Goal: Information Seeking & Learning: Learn about a topic

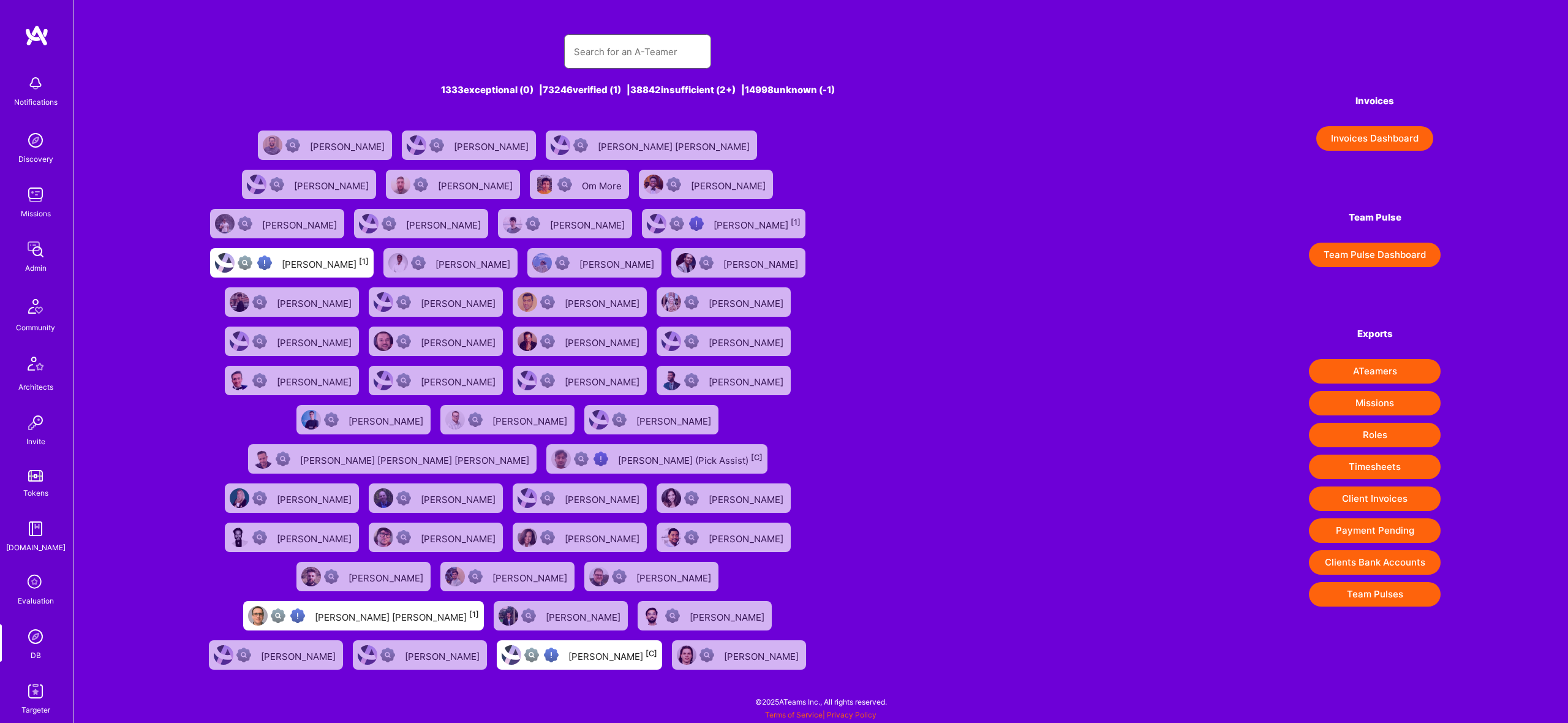
click at [663, 51] on input "text" at bounding box center [637, 51] width 128 height 31
paste input "[PERSON_NAME]"
type input "[PERSON_NAME]"
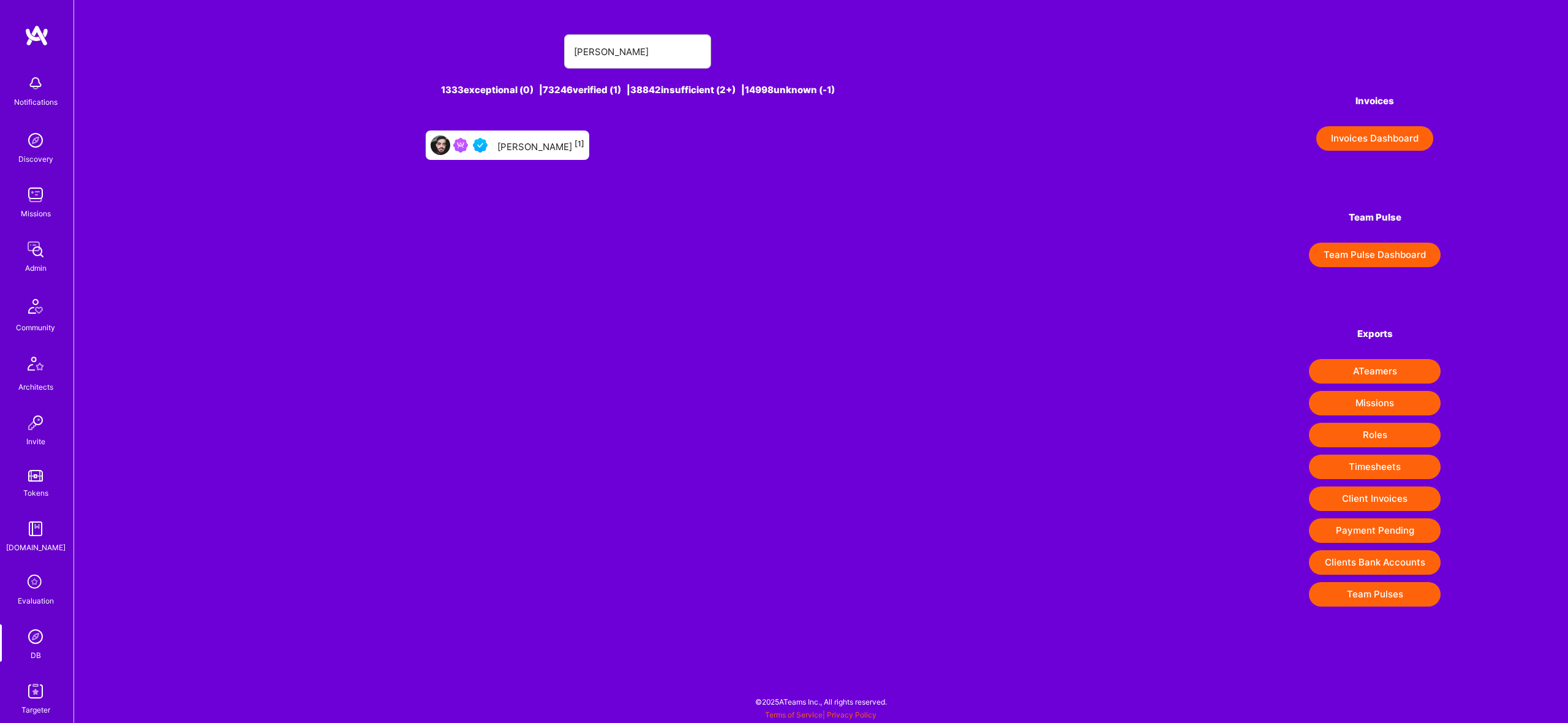
click at [528, 145] on div "[PERSON_NAME] [1]" at bounding box center [541, 145] width 87 height 16
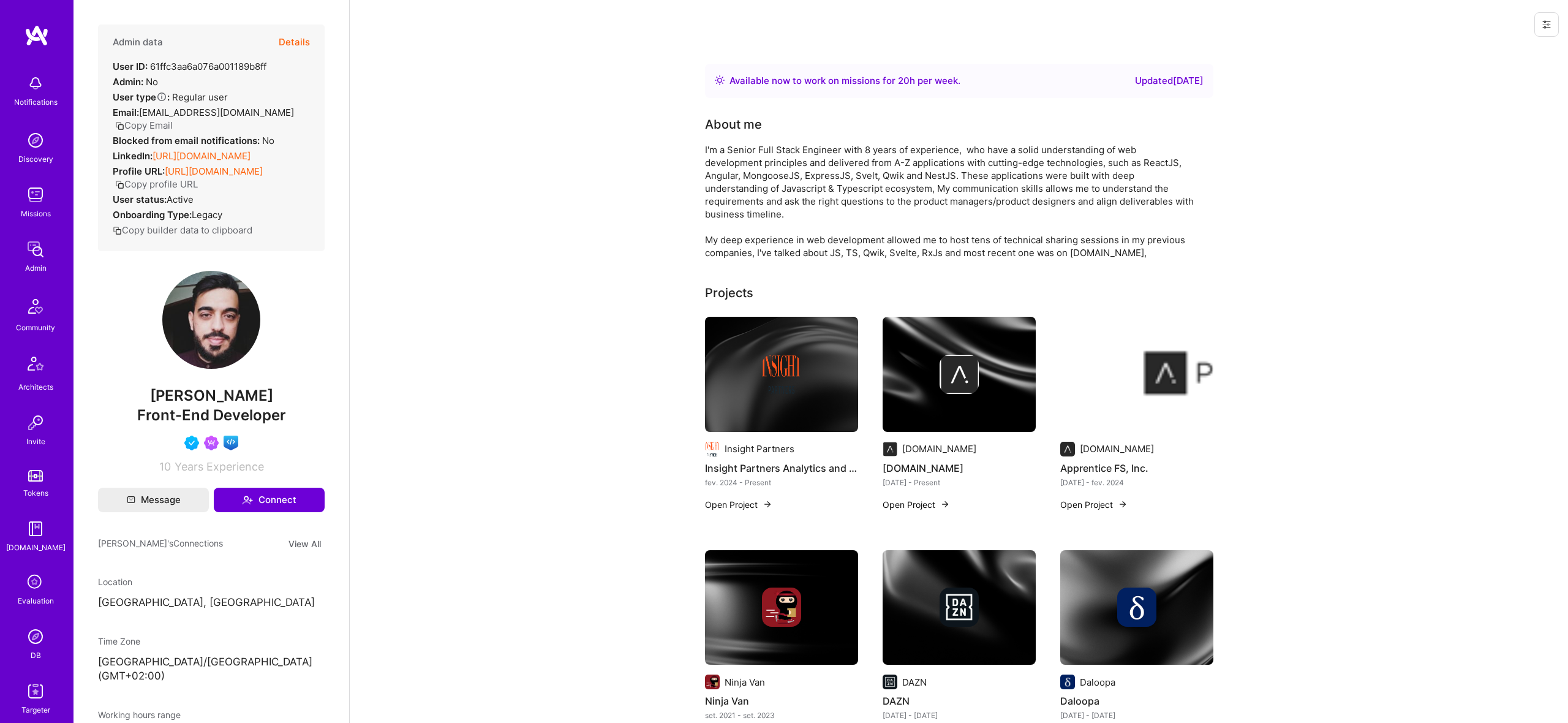
click at [293, 40] on button "Details" at bounding box center [294, 42] width 31 height 35
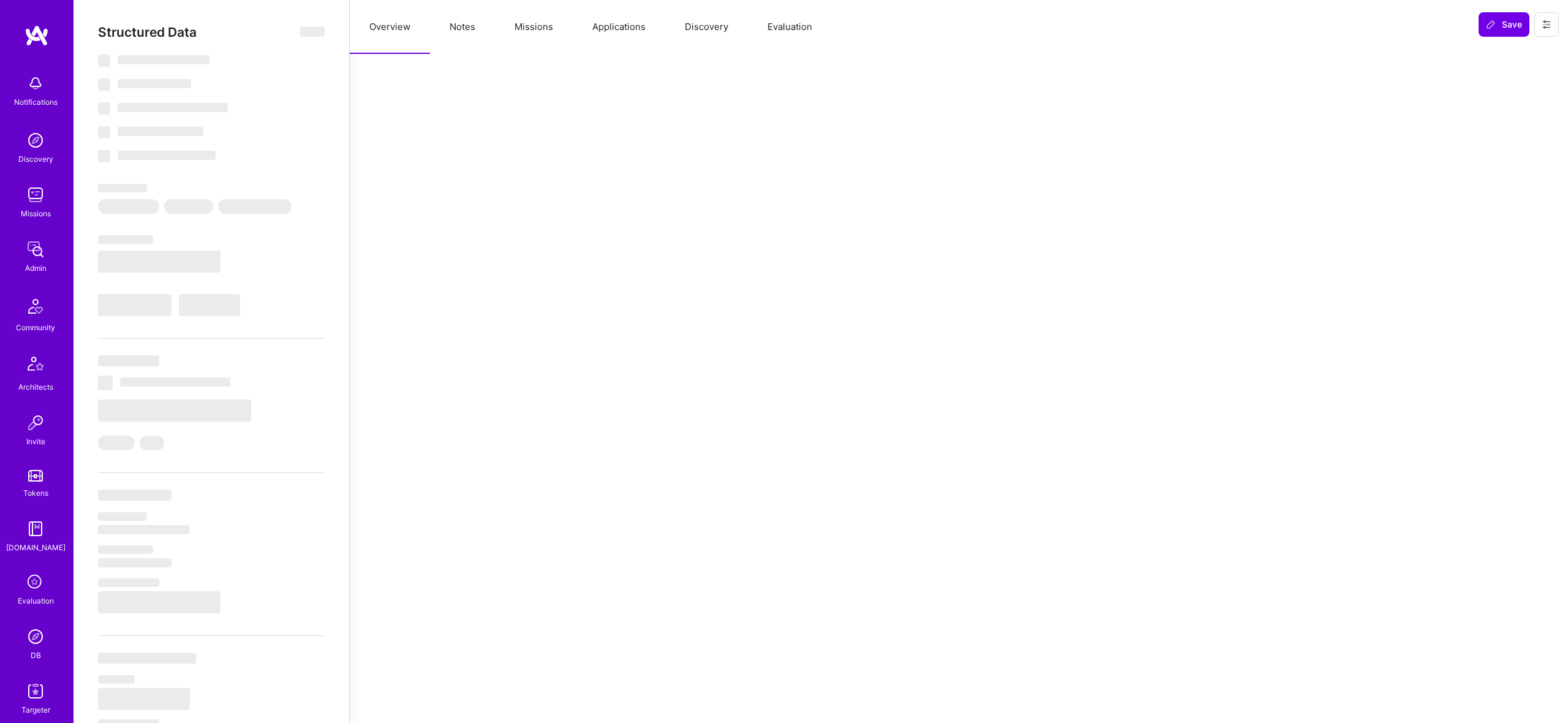
click at [552, 30] on button "Missions" at bounding box center [534, 27] width 78 height 54
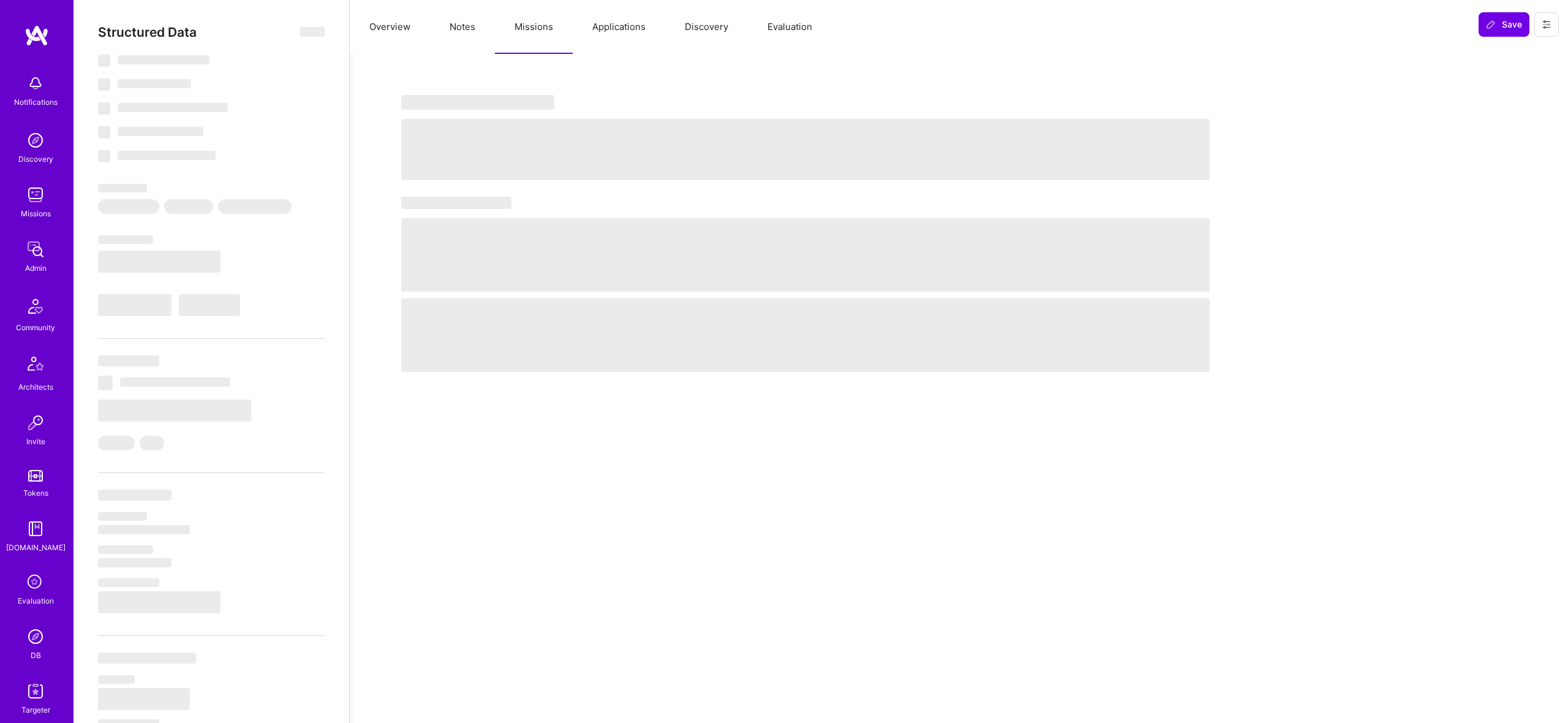
click at [552, 30] on button "Missions" at bounding box center [534, 27] width 78 height 54
click at [544, 27] on button "Missions" at bounding box center [534, 27] width 78 height 54
select select "Right Now"
select select "5"
select select "4"
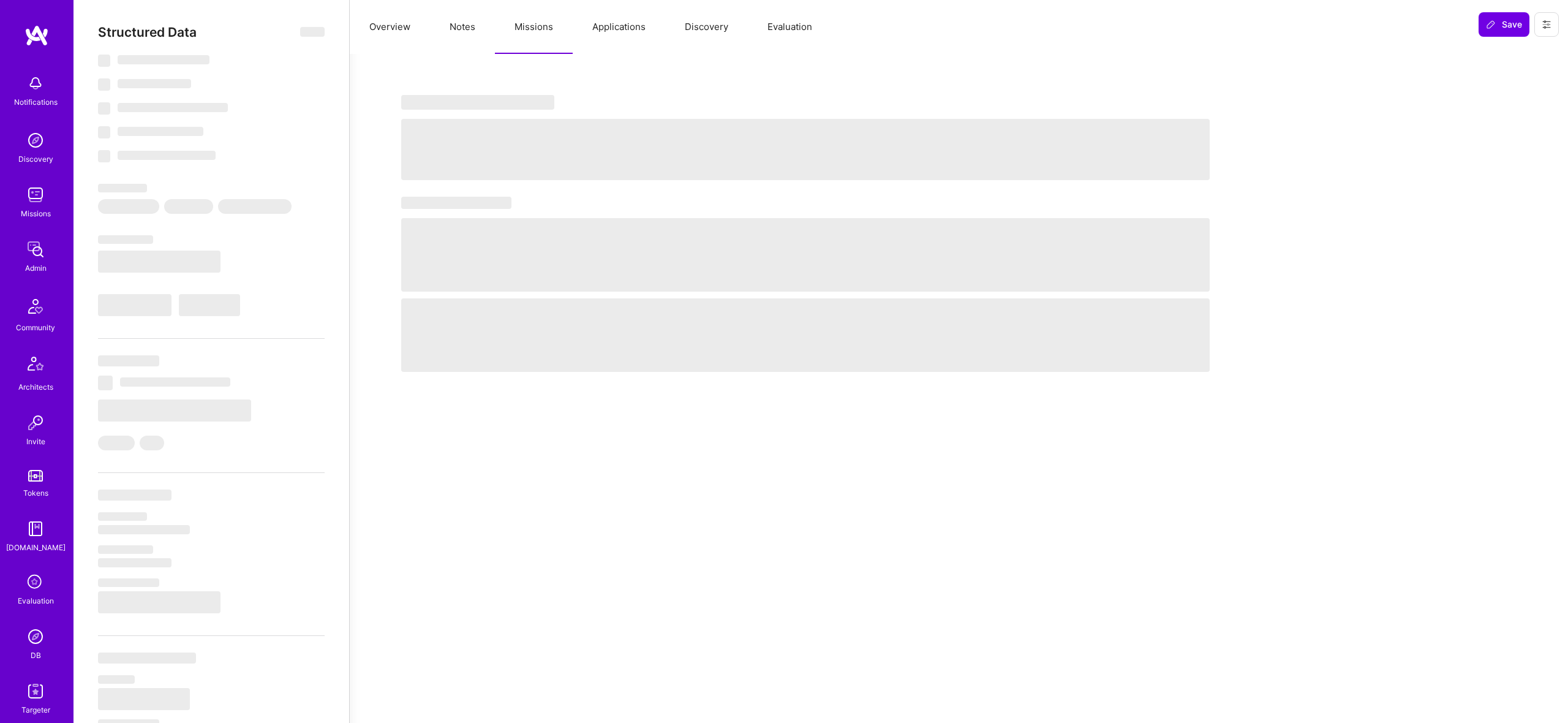
select select "6"
select select "7"
select select "IL"
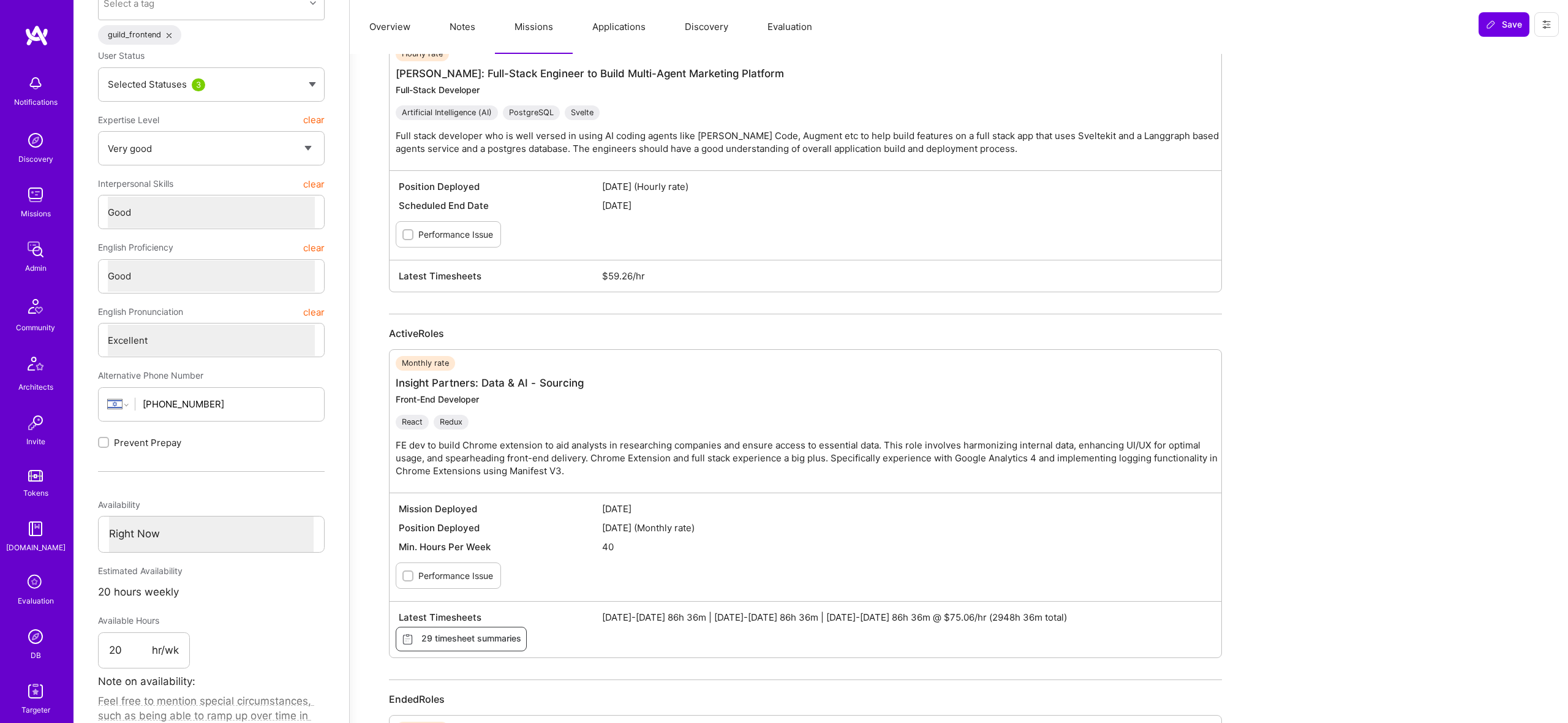
scroll to position [134, 0]
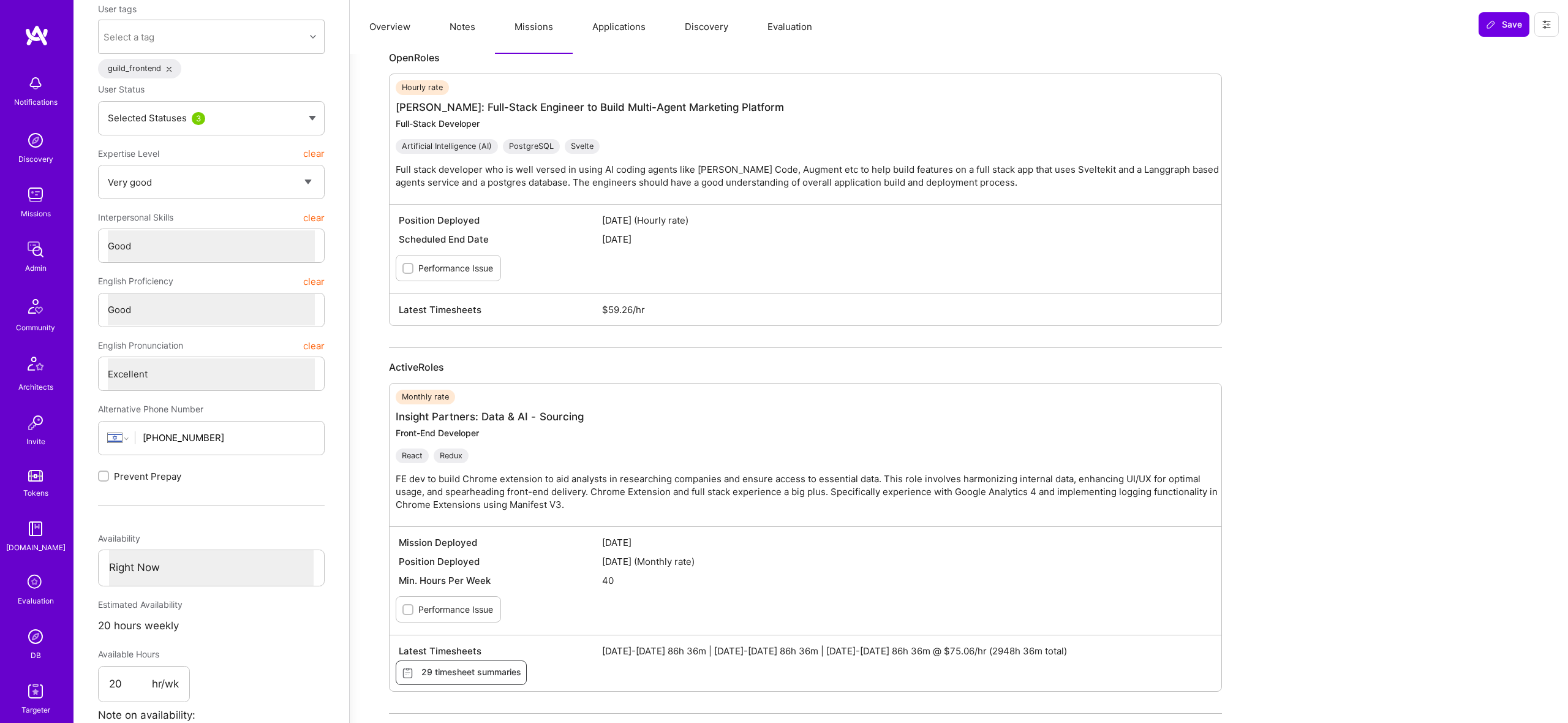
drag, startPoint x: 608, startPoint y: 218, endPoint x: 687, endPoint y: 248, distance: 84.5
click at [687, 248] on div "Position Deployed [DATE] (Hourly rate) Scheduled End Date [DATE] Performance Is…" at bounding box center [805, 248] width 832 height 89
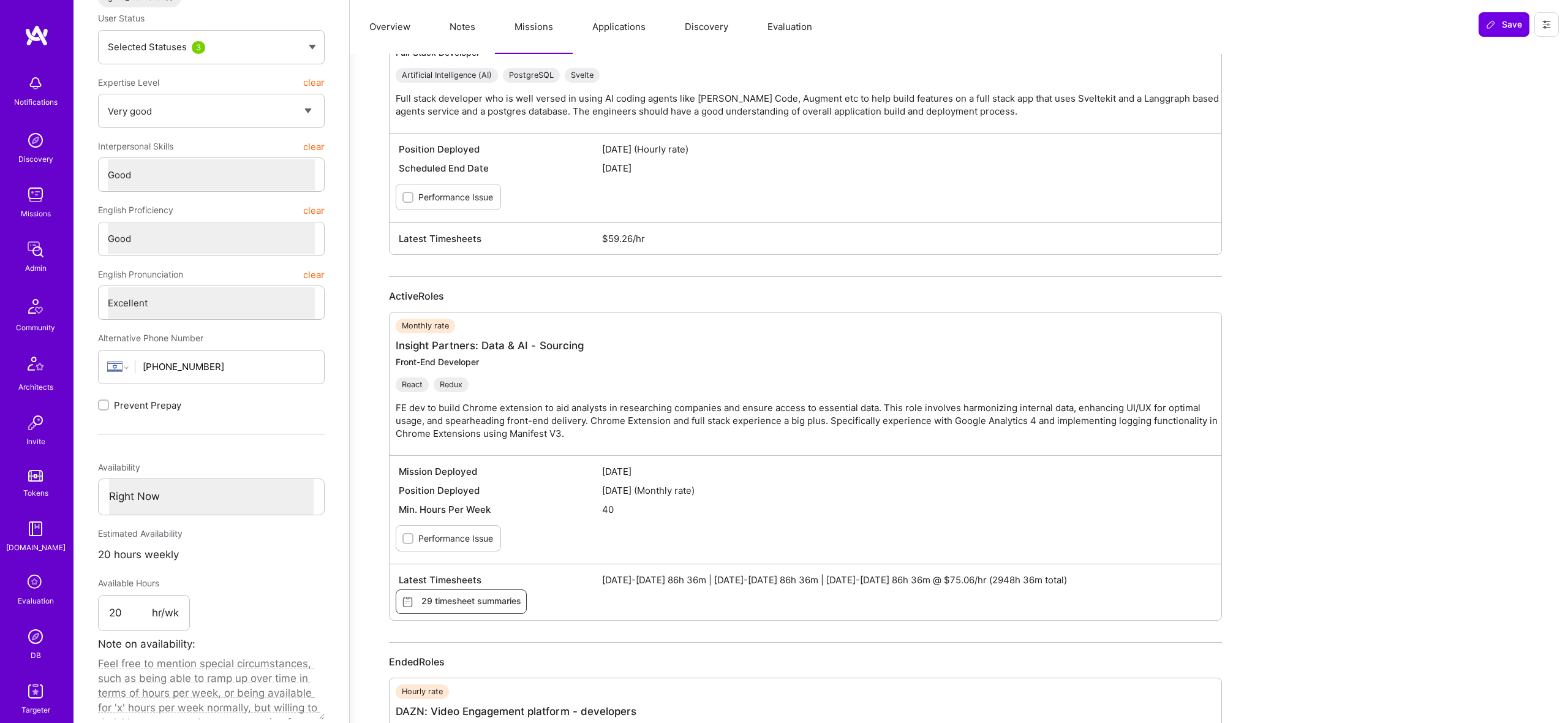
scroll to position [200, 0]
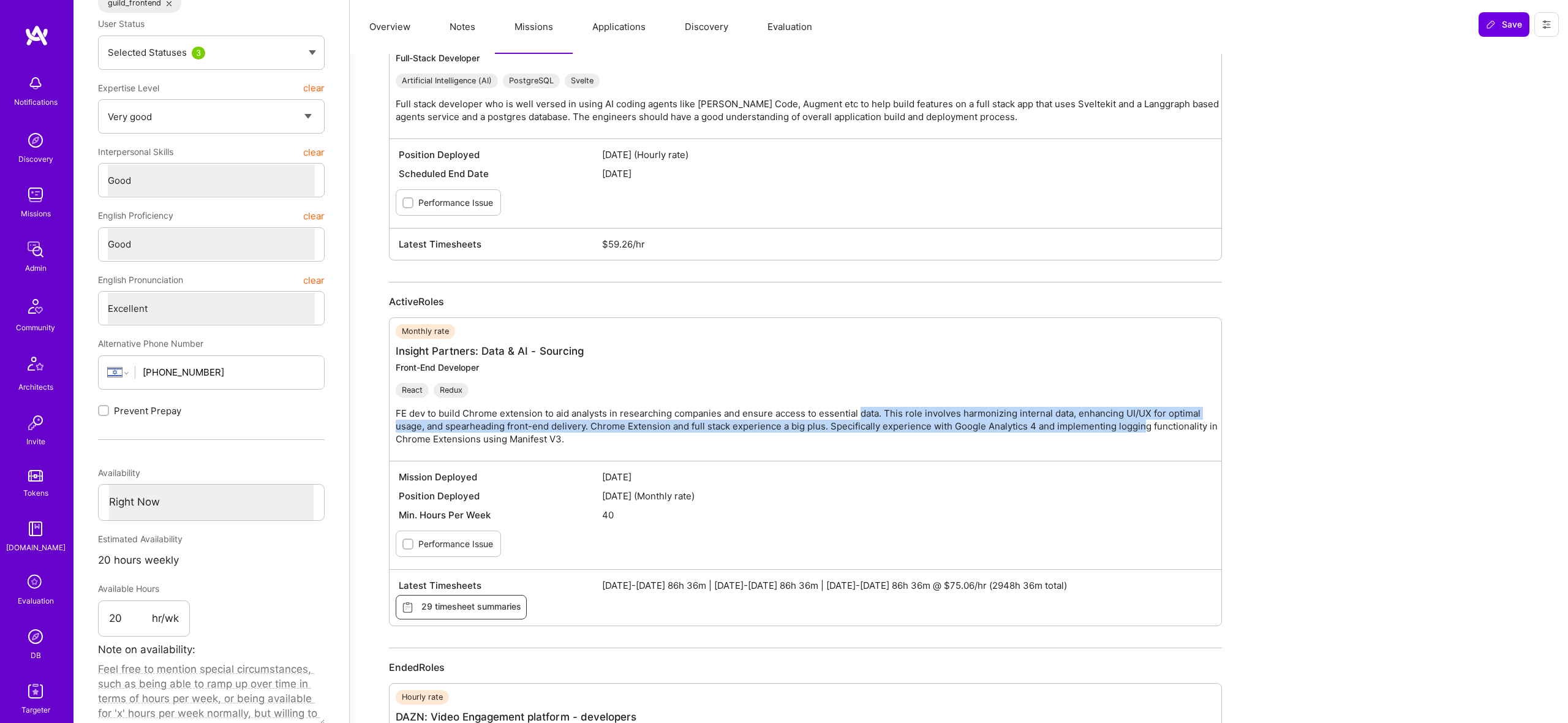
drag, startPoint x: 1118, startPoint y: 427, endPoint x: 1142, endPoint y: 429, distance: 24.1
click at [1142, 429] on p "FE dev to build Chrome extension to aid analysts in researching companies and e…" at bounding box center [811, 426] width 832 height 38
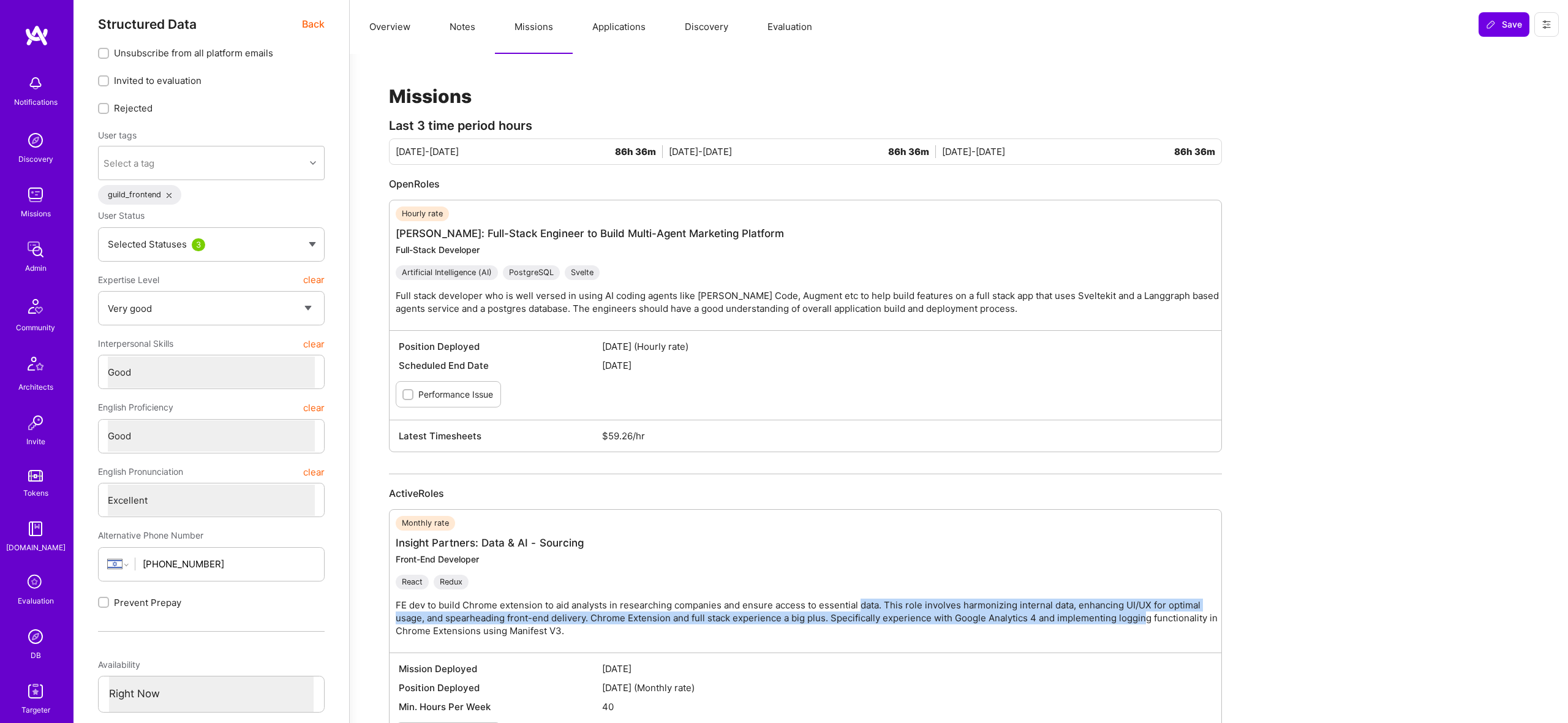
scroll to position [0, 0]
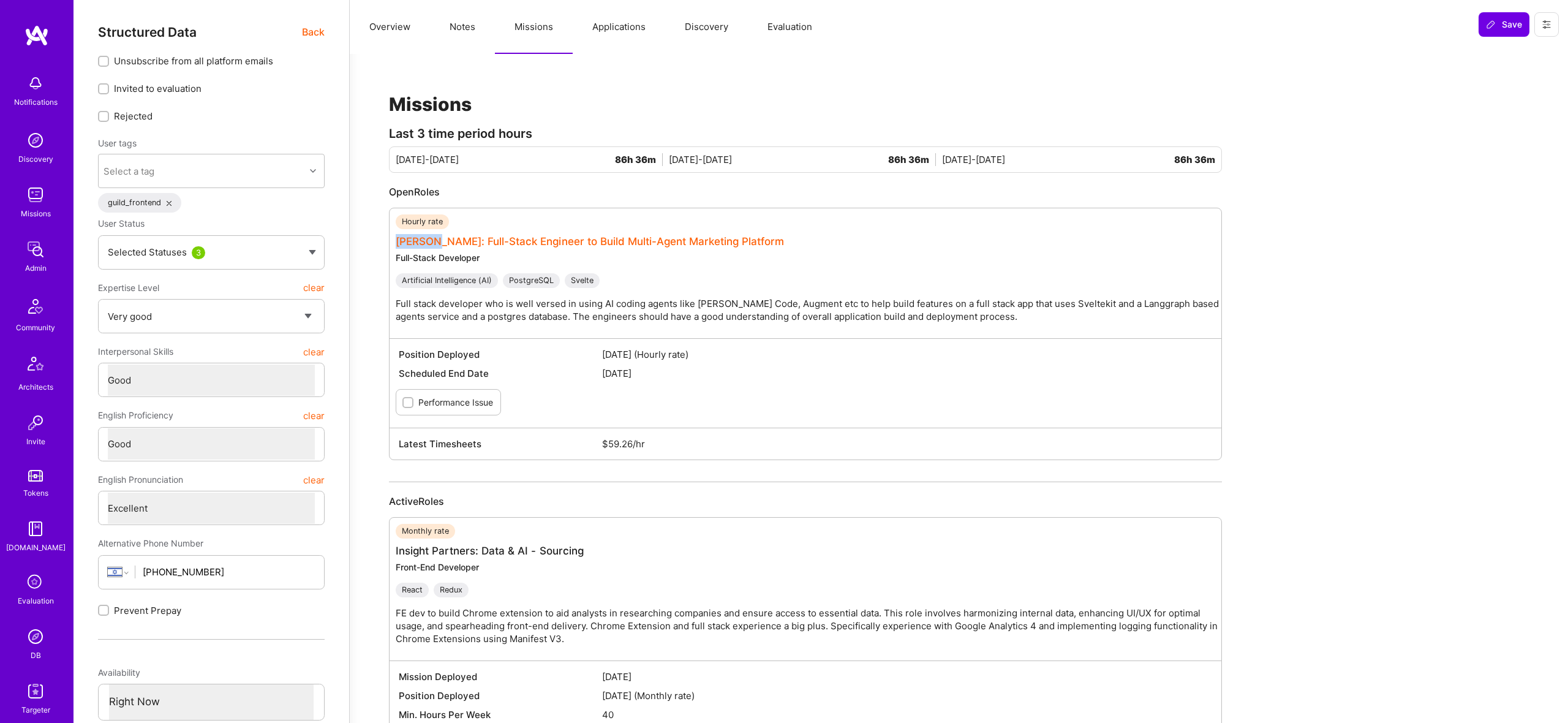
drag, startPoint x: 391, startPoint y: 240, endPoint x: 435, endPoint y: 242, distance: 44.0
click at [435, 242] on div "Hourly rate [PERSON_NAME]: Full-Stack Engineer to Build Multi-Agent Marketing P…" at bounding box center [805, 334] width 833 height 253
copy link "[PERSON_NAME]"
